Goal: Register for event/course

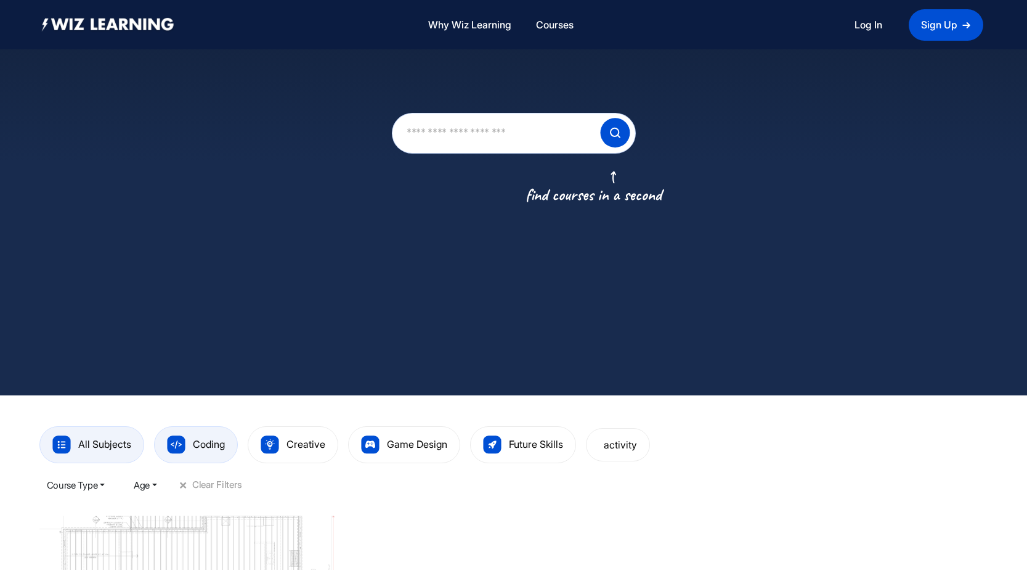
click at [205, 443] on span "Coding" at bounding box center [209, 444] width 32 height 12
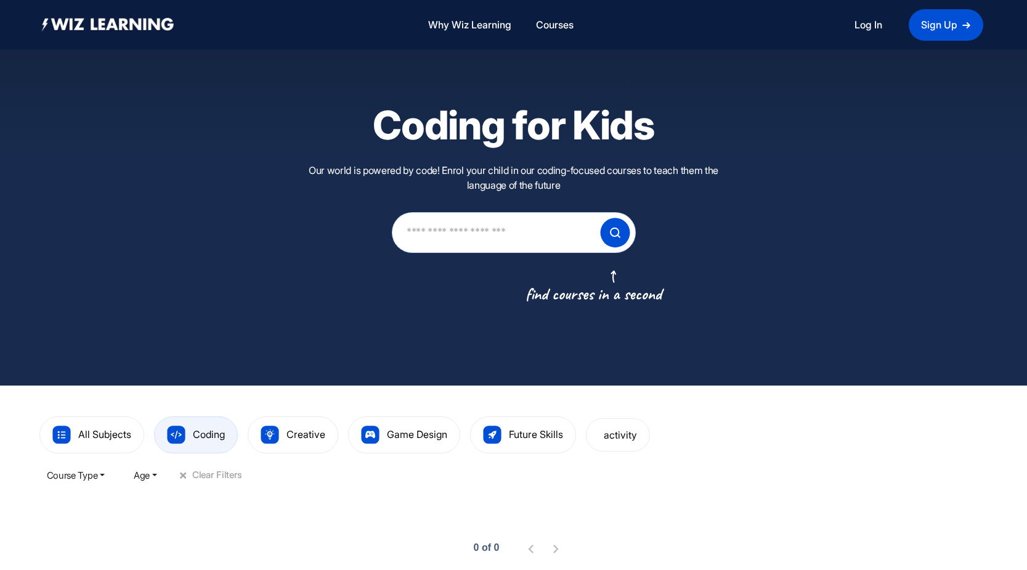
scroll to position [62, 0]
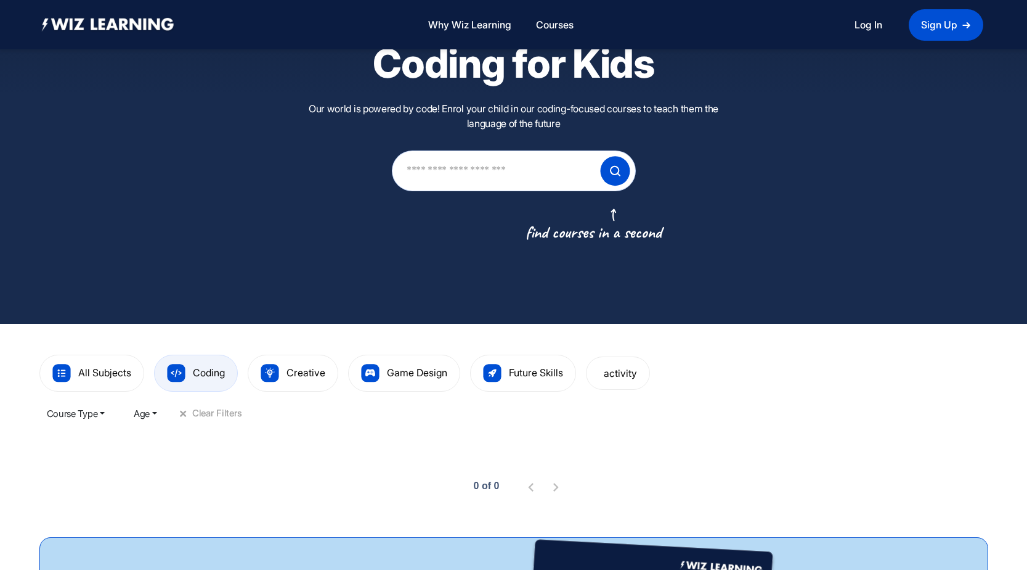
click at [460, 176] on input "text" at bounding box center [496, 170] width 181 height 35
type input "******"
click at [106, 415] on button "Course Type" at bounding box center [75, 413] width 73 height 25
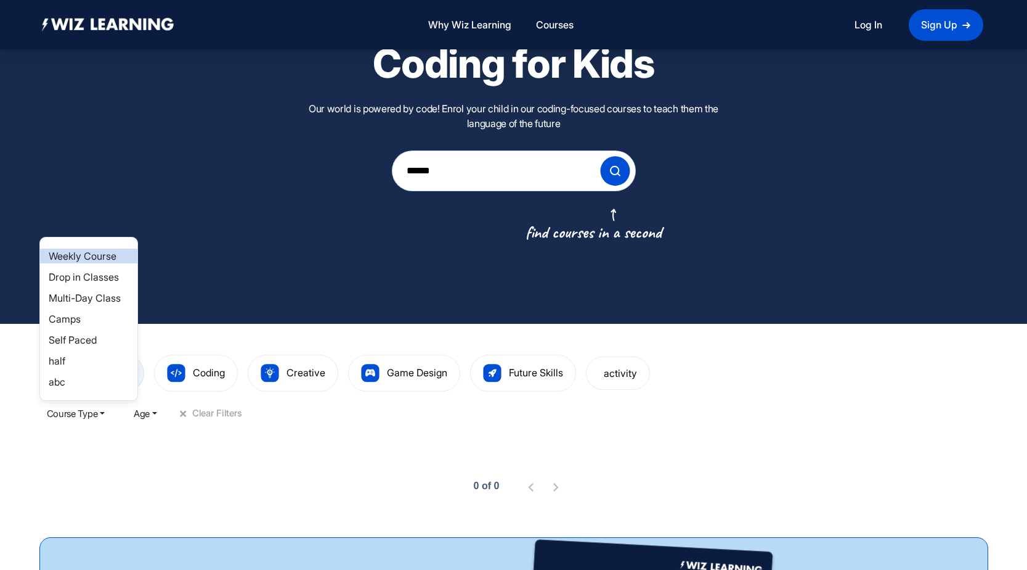
click at [100, 256] on link "Weekly Course" at bounding box center [83, 256] width 68 height 12
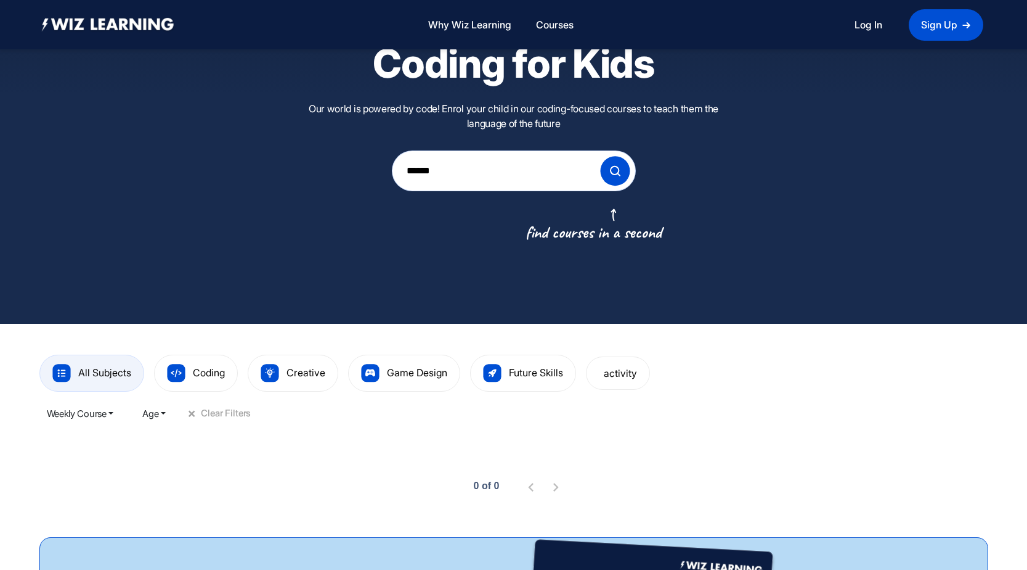
click at [170, 414] on button "Age" at bounding box center [154, 413] width 38 height 25
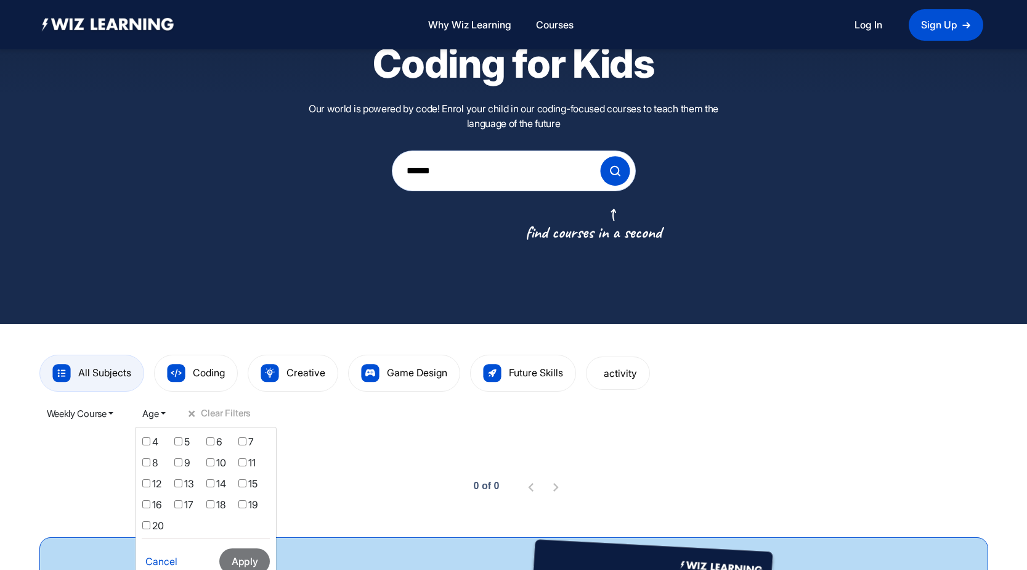
click at [147, 520] on li "20" at bounding box center [157, 528] width 31 height 20
click at [240, 550] on button "Apply" at bounding box center [244, 561] width 51 height 26
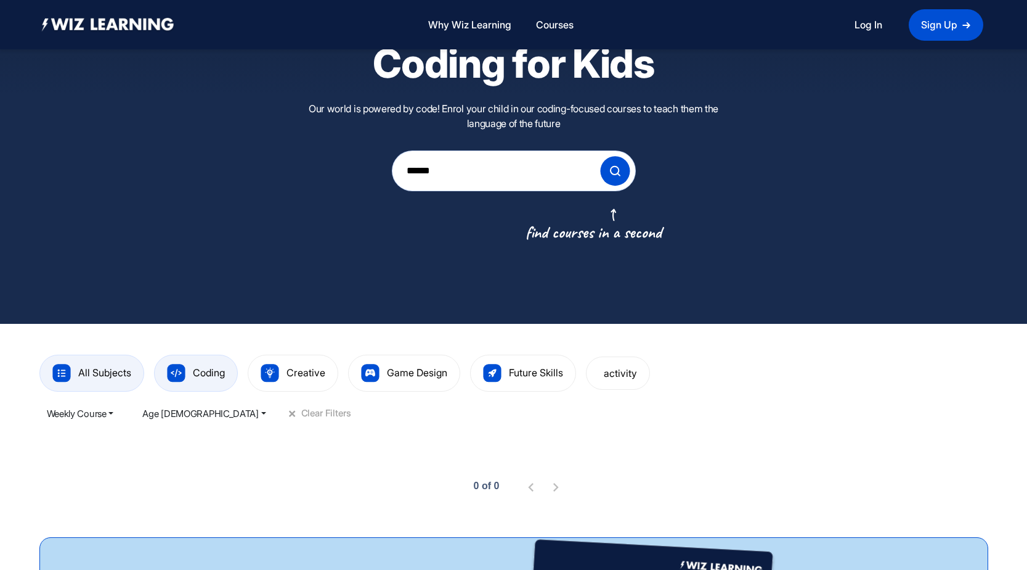
click at [198, 376] on span "Coding" at bounding box center [209, 372] width 32 height 12
click at [99, 369] on span "All Subjects" at bounding box center [104, 372] width 53 height 12
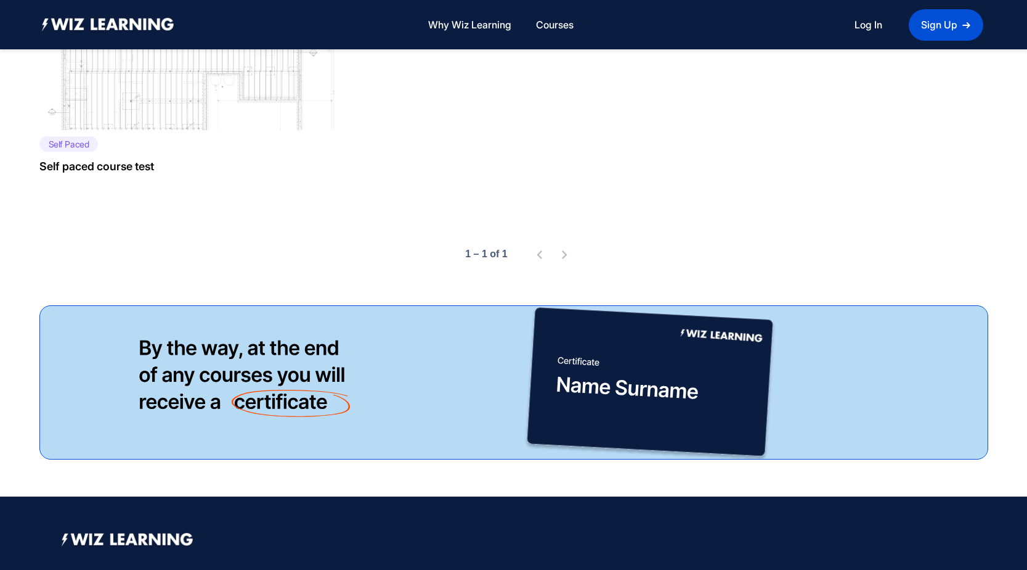
scroll to position [555, 0]
